Goal: Navigation & Orientation: Understand site structure

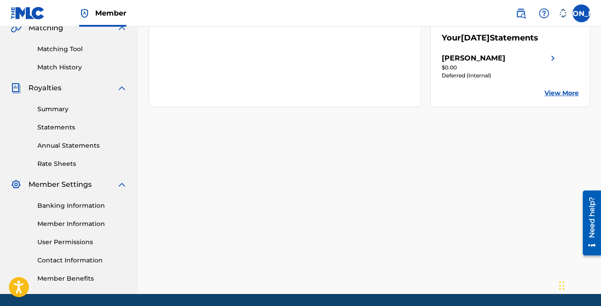
scroll to position [171, 0]
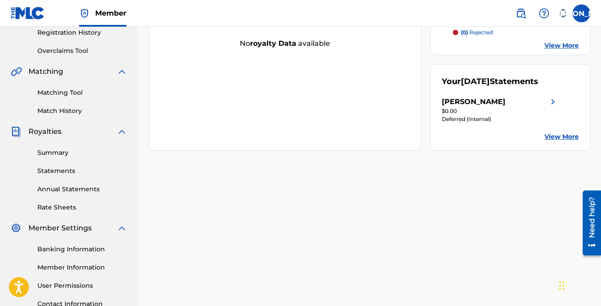
click at [63, 169] on link "Statements" at bounding box center [82, 170] width 90 height 9
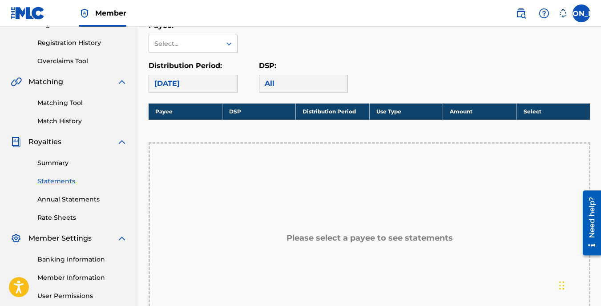
scroll to position [193, 0]
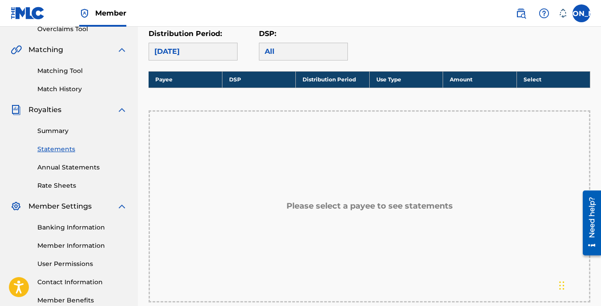
click at [59, 133] on link "Summary" at bounding box center [82, 130] width 90 height 9
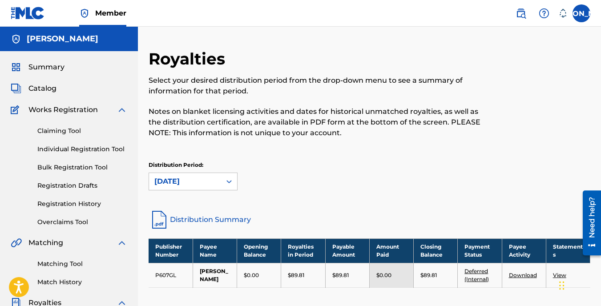
click at [50, 83] on div "Summary Catalog Works Registration Claiming Tool Individual Registration Tool B…" at bounding box center [69, 280] width 138 height 458
click at [48, 88] on span "Catalog" at bounding box center [42, 88] width 28 height 11
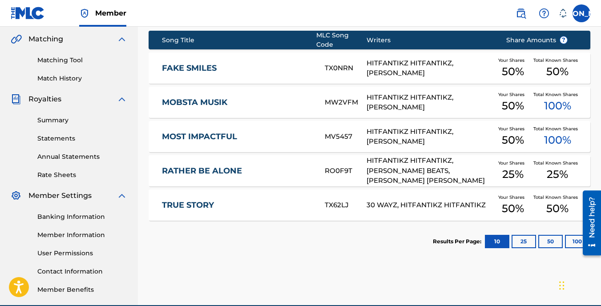
scroll to position [127, 0]
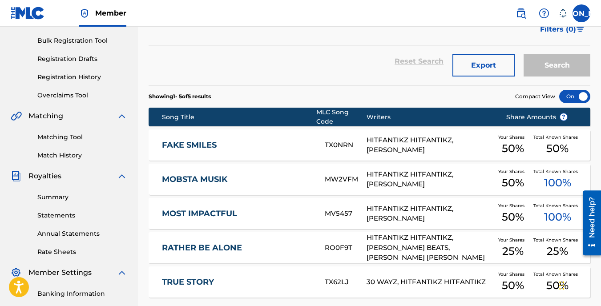
click at [584, 100] on div at bounding box center [574, 96] width 31 height 13
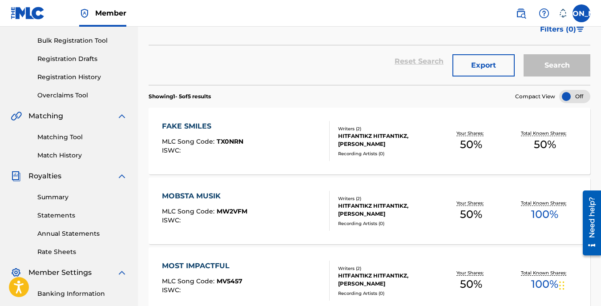
click at [567, 100] on div at bounding box center [574, 96] width 31 height 13
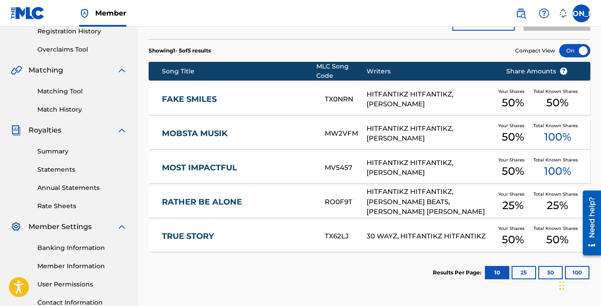
scroll to position [245, 0]
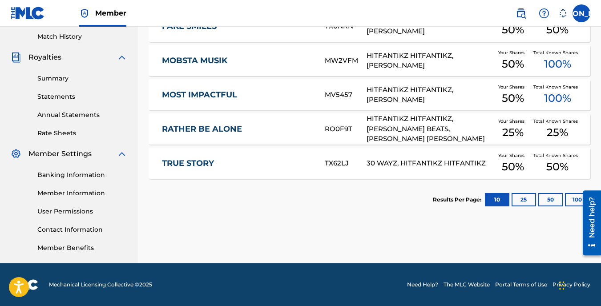
click at [89, 173] on link "Banking Information" at bounding box center [82, 174] width 90 height 9
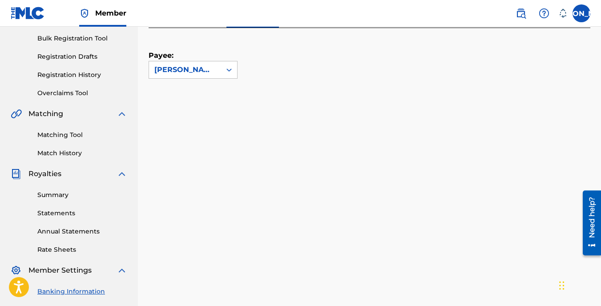
scroll to position [222, 0]
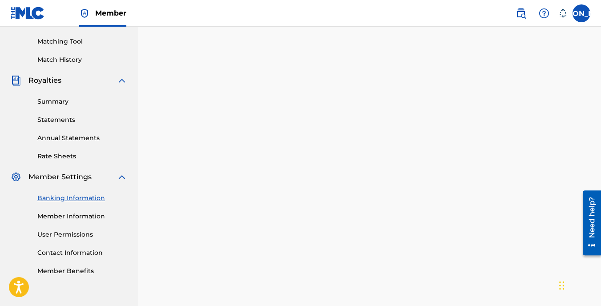
click at [87, 234] on link "User Permissions" at bounding box center [82, 234] width 90 height 9
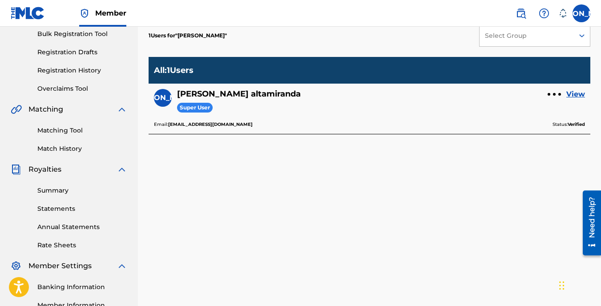
scroll to position [119, 0]
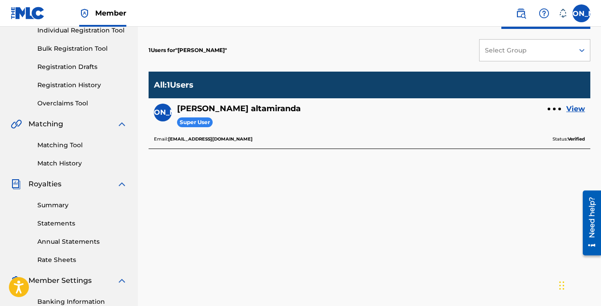
click at [575, 109] on link "View" at bounding box center [575, 109] width 19 height 11
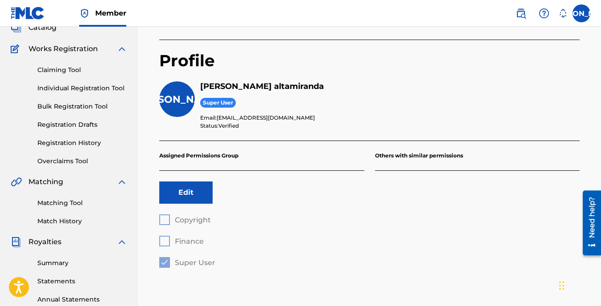
scroll to position [148, 0]
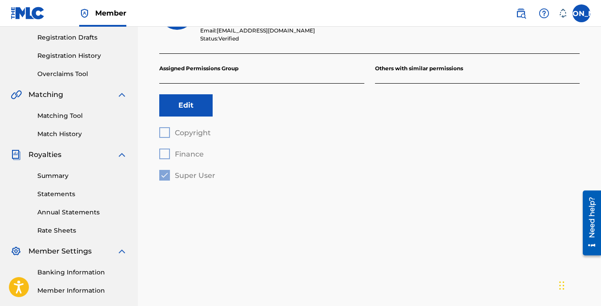
click at [188, 132] on div "Copyright Finance Super User" at bounding box center [261, 153] width 205 height 53
click at [171, 133] on div "Copyright Finance Super User" at bounding box center [261, 153] width 205 height 53
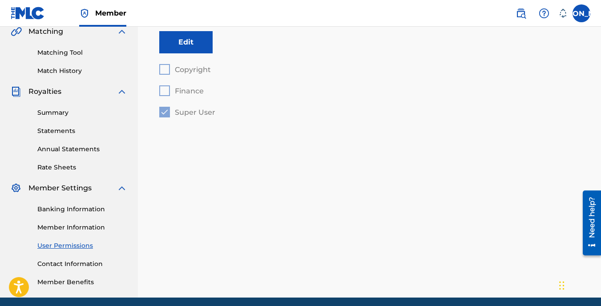
scroll to position [245, 0]
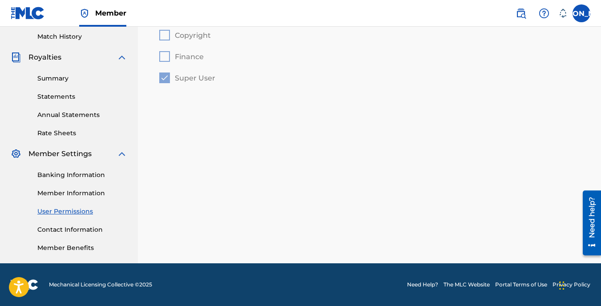
click at [79, 252] on link "Member Benefits" at bounding box center [82, 247] width 90 height 9
click at [77, 176] on link "Banking Information" at bounding box center [82, 174] width 90 height 9
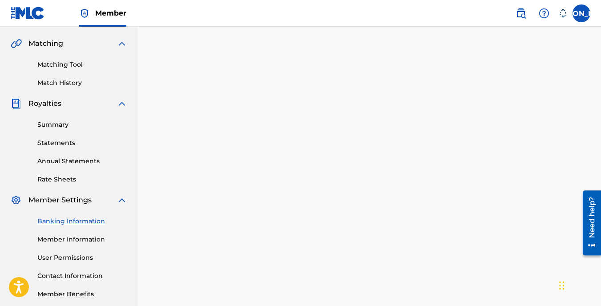
scroll to position [267, 0]
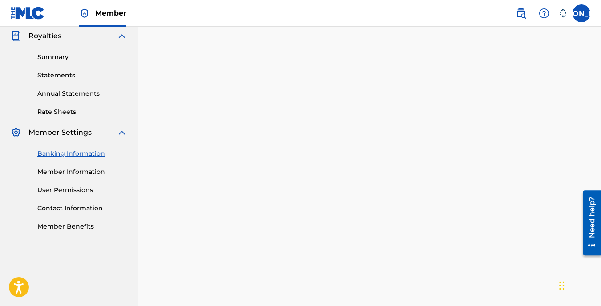
click at [69, 226] on link "Member Benefits" at bounding box center [82, 226] width 90 height 9
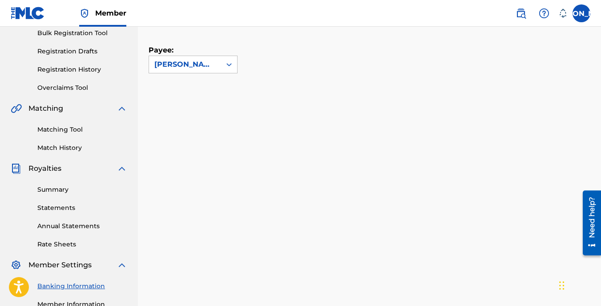
scroll to position [133, 0]
click at [70, 246] on link "Rate Sheets" at bounding box center [82, 245] width 90 height 9
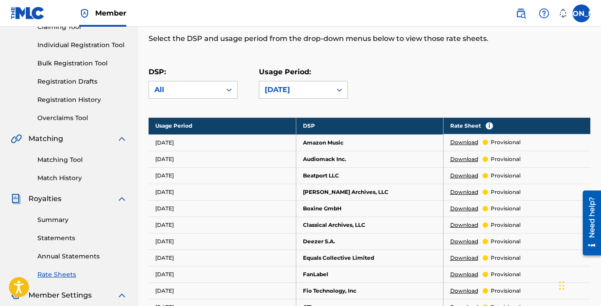
scroll to position [104, 0]
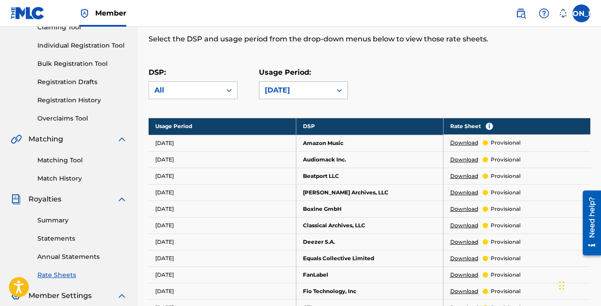
click at [342, 92] on icon at bounding box center [339, 90] width 9 height 9
drag, startPoint x: 431, startPoint y: 66, endPoint x: 427, endPoint y: 60, distance: 7.4
